Goal: Use online tool/utility: Use online tool/utility

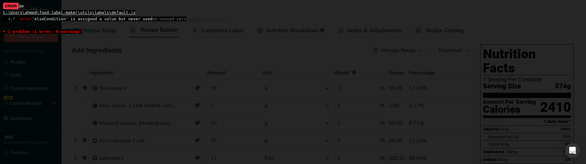
click at [55, 20] on span "4:7 error 'elseCondition' is assigned a value but never used no-unused-vars" at bounding box center [94, 19] width 183 height 5
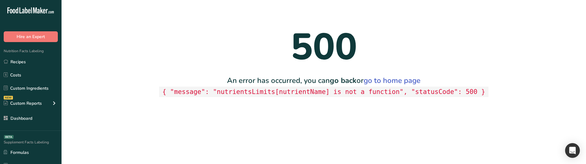
click at [248, 93] on code "{ "message": "nutrientsLimits[nutrientName] is not a function", "statusCode": 5…" at bounding box center [323, 92] width 329 height 11
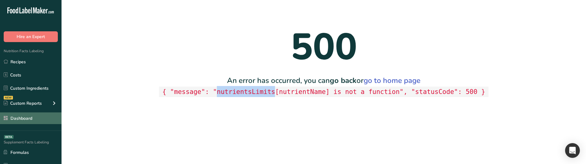
copy code "nutrientsLimits"
